Goal: Information Seeking & Learning: Learn about a topic

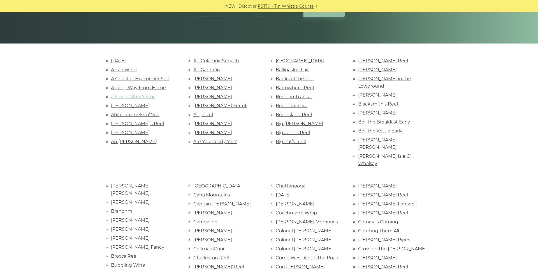
scroll to position [116, 0]
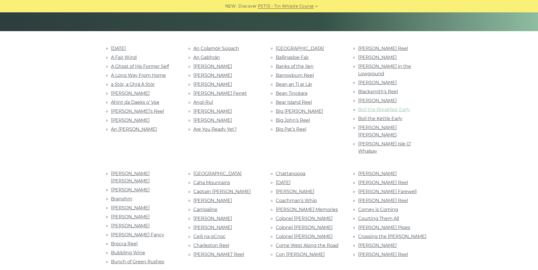
click at [404, 107] on link "Boil the Breakfast Early" at bounding box center [384, 109] width 52 height 5
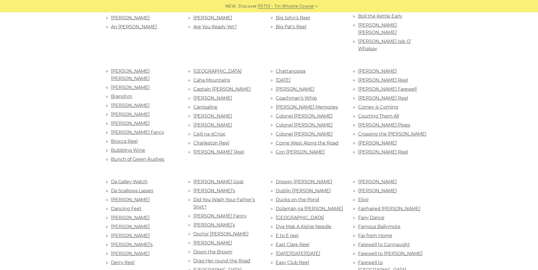
scroll to position [232, 0]
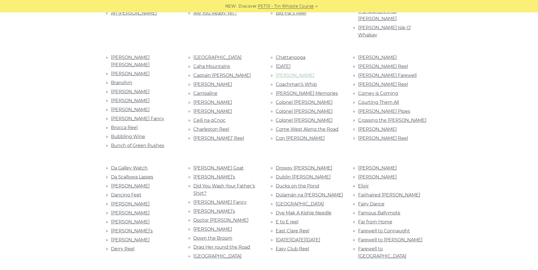
click at [286, 73] on link "[PERSON_NAME]" at bounding box center [295, 75] width 39 height 5
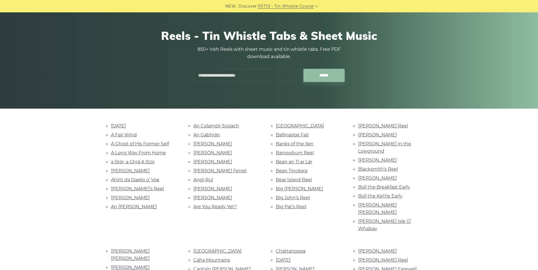
scroll to position [0, 0]
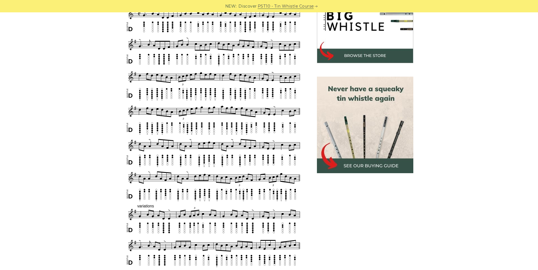
scroll to position [232, 0]
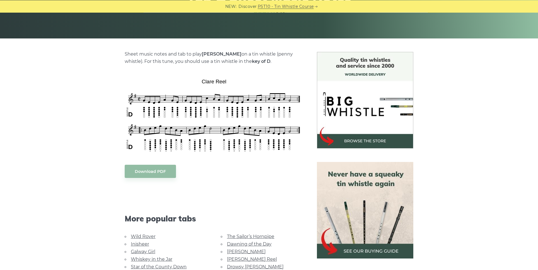
scroll to position [116, 0]
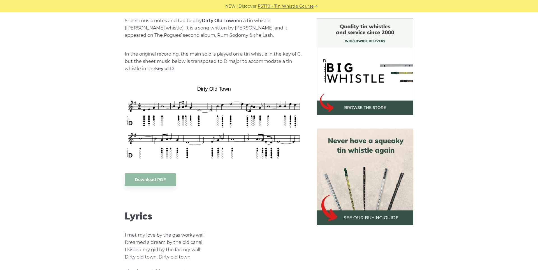
scroll to position [155, 0]
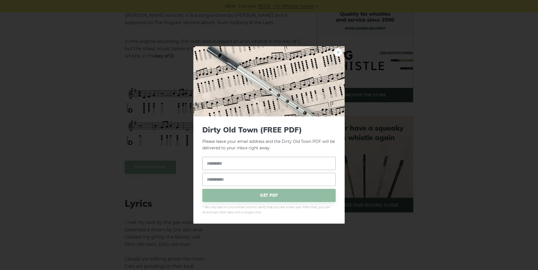
click at [337, 55] on link "×" at bounding box center [338, 52] width 8 height 8
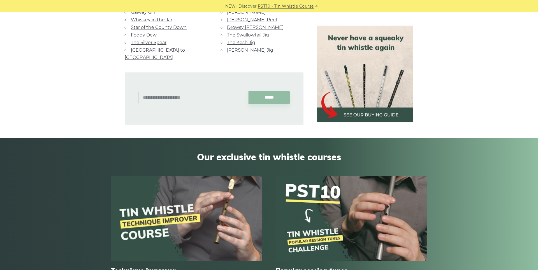
scroll to position [541, 0]
